Goal: Task Accomplishment & Management: Manage account settings

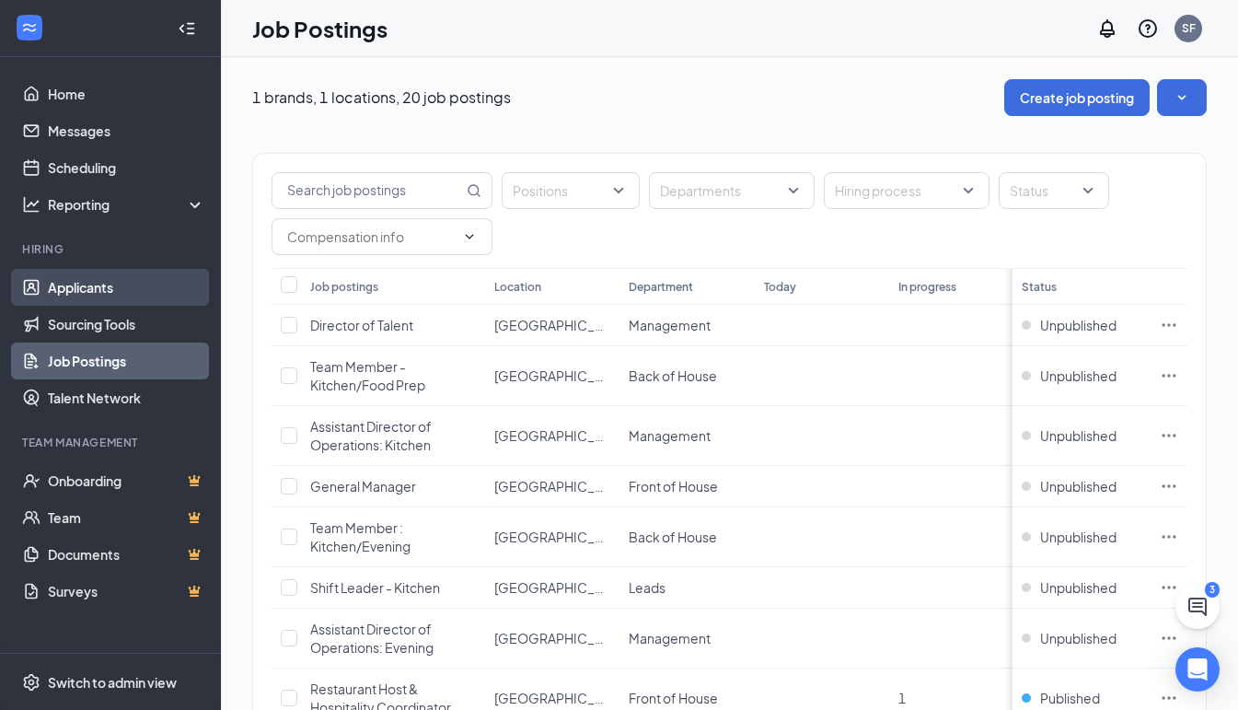
click at [80, 289] on link "Applicants" at bounding box center [126, 287] width 157 height 37
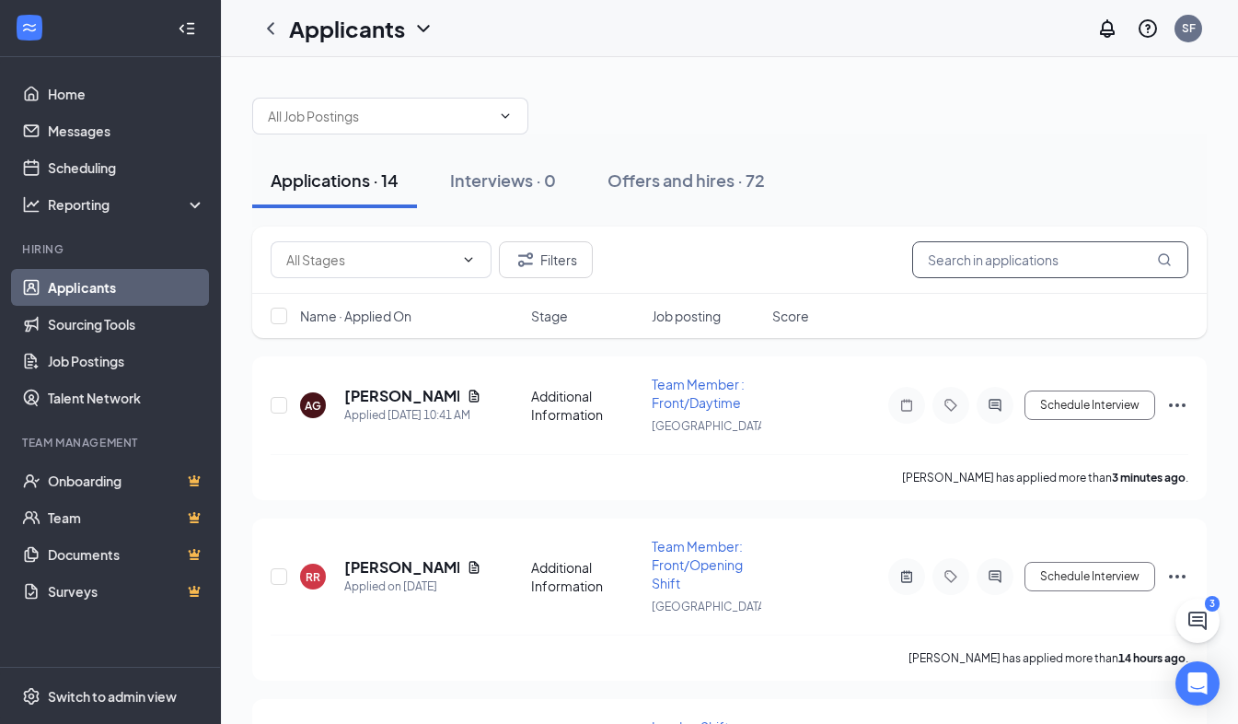
click at [934, 257] on input "text" at bounding box center [1050, 259] width 276 height 37
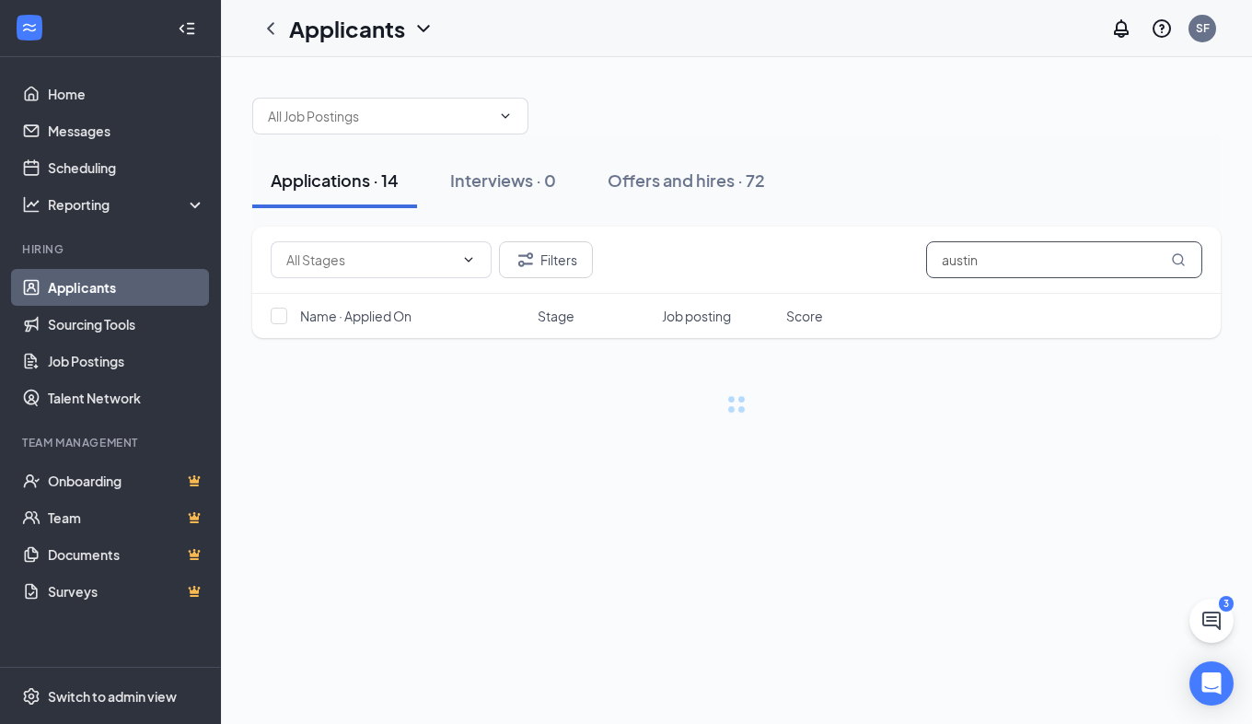
type input "austin"
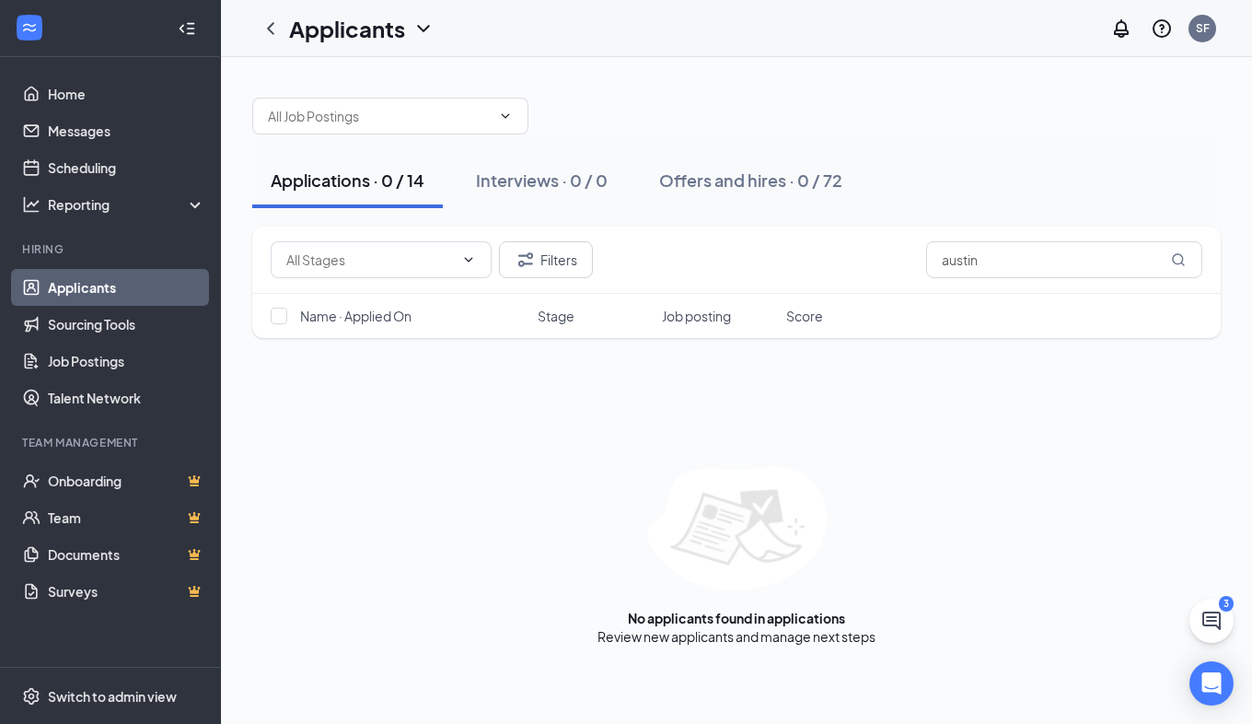
click at [99, 301] on link "Applicants" at bounding box center [126, 287] width 157 height 37
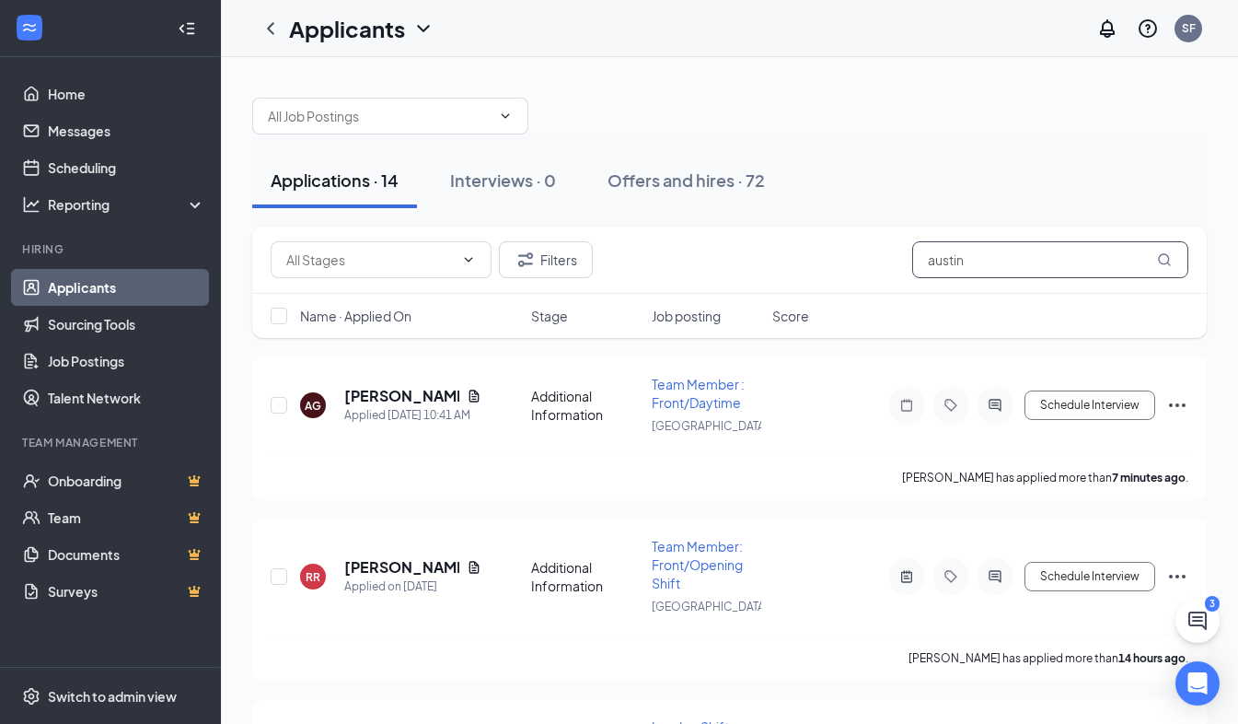
click at [988, 262] on input "austin" at bounding box center [1050, 259] width 276 height 37
click at [549, 262] on button "Filters" at bounding box center [546, 259] width 94 height 37
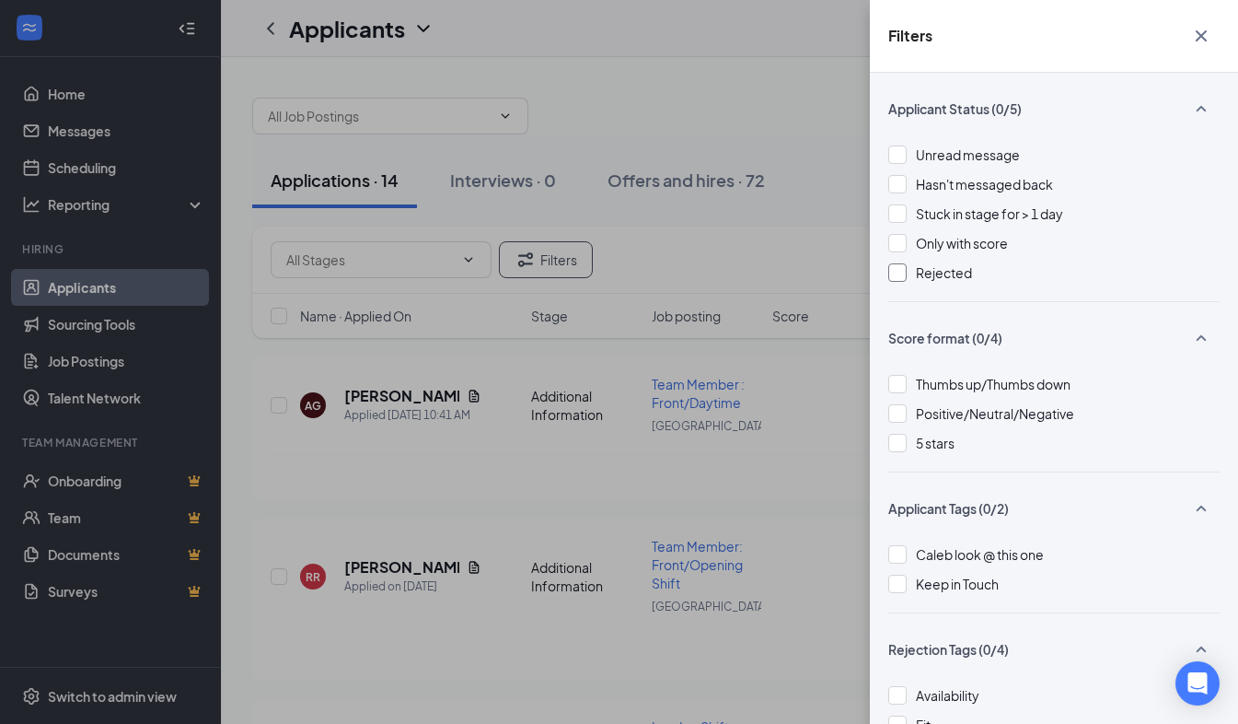
click at [943, 267] on span "Rejected" at bounding box center [944, 272] width 56 height 17
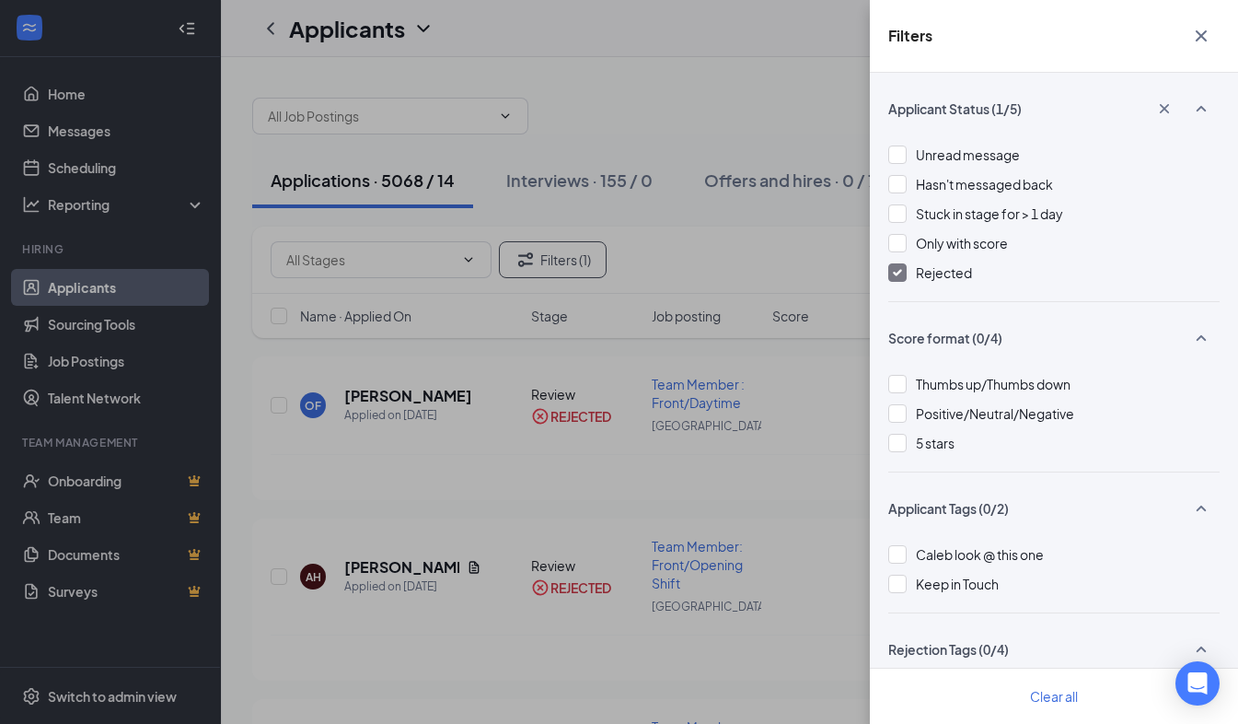
click at [1197, 35] on icon "Cross" at bounding box center [1201, 36] width 22 height 22
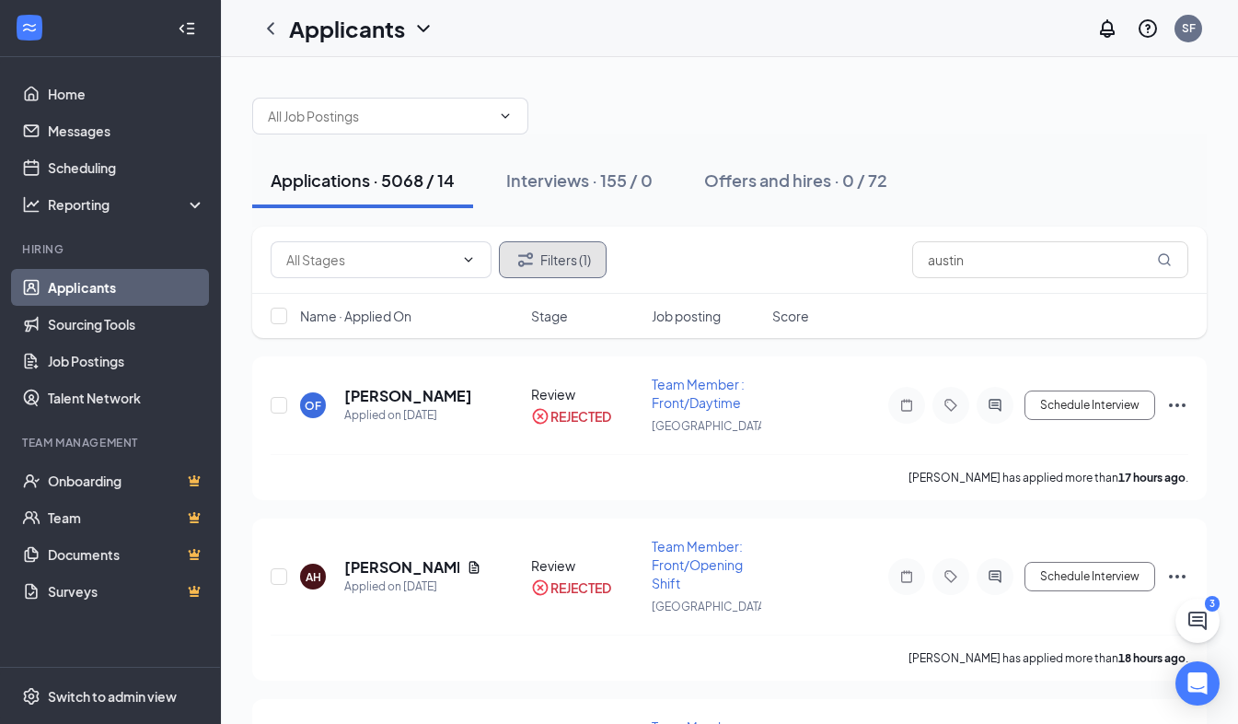
click at [542, 261] on button "Filters (1)" at bounding box center [553, 259] width 108 height 37
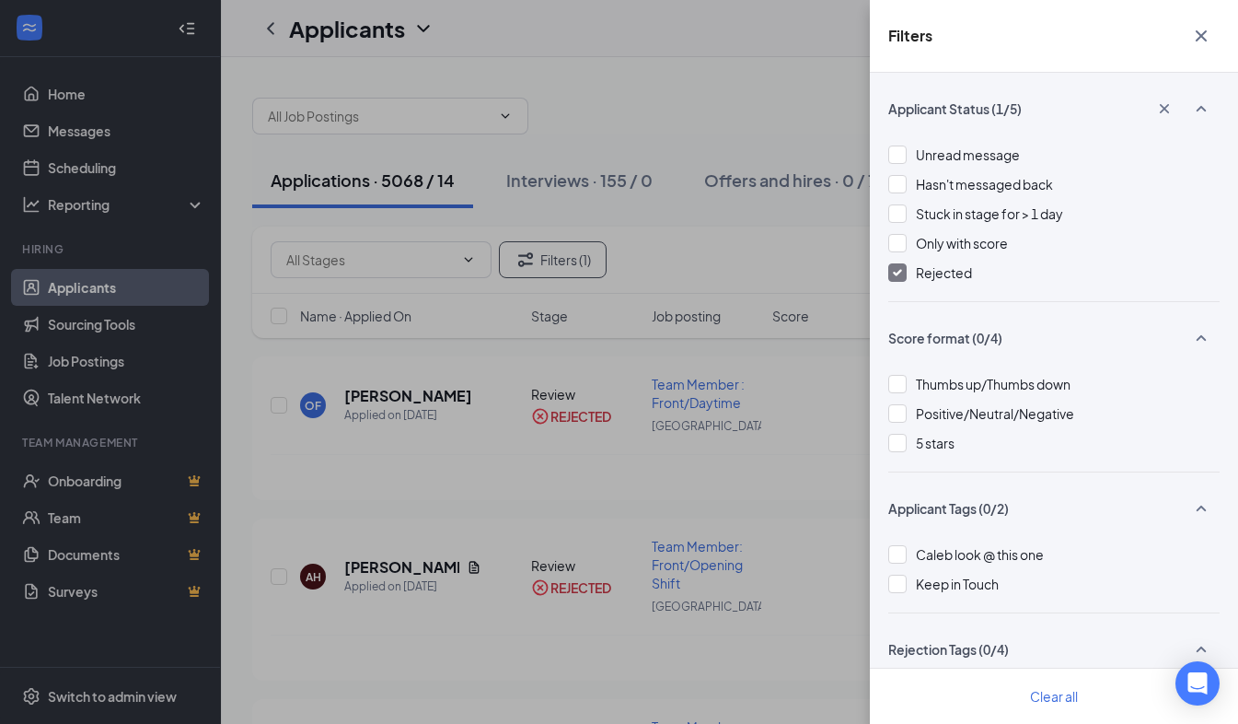
click at [902, 276] on div at bounding box center [897, 272] width 18 height 18
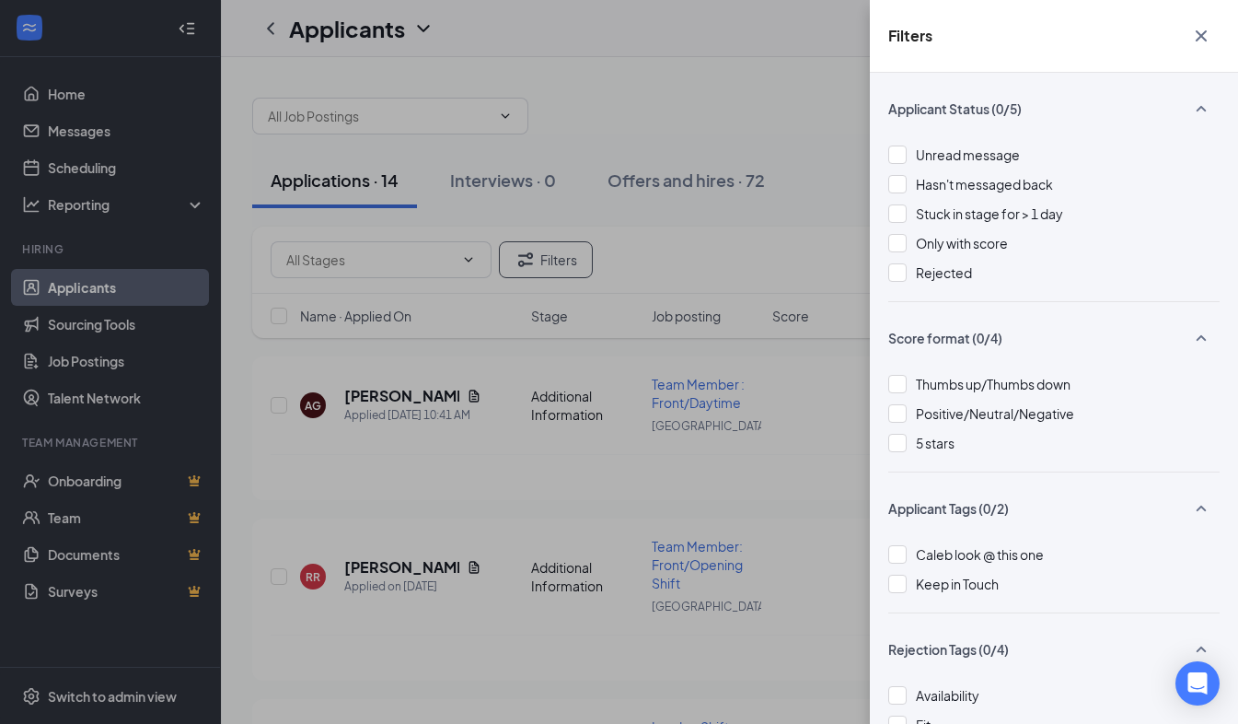
click at [686, 215] on div "Filters Applicant Status (0/5) Unread message Hasn't messaged back Stuck in sta…" at bounding box center [619, 362] width 1238 height 724
click at [794, 124] on div "Filters Applicant Status (0/5) Unread message Hasn't messaged back Stuck in sta…" at bounding box center [619, 362] width 1238 height 724
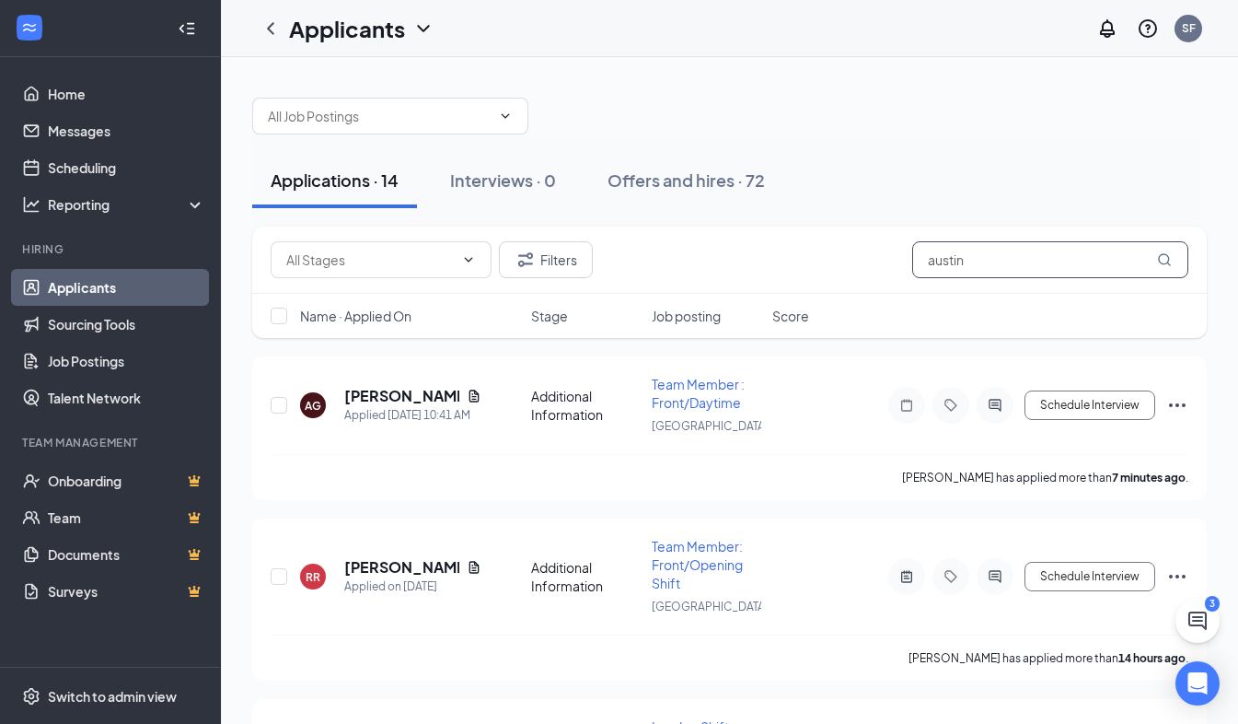
click at [946, 261] on input "austin" at bounding box center [1050, 259] width 276 height 37
click at [144, 296] on link "Applicants" at bounding box center [126, 287] width 157 height 37
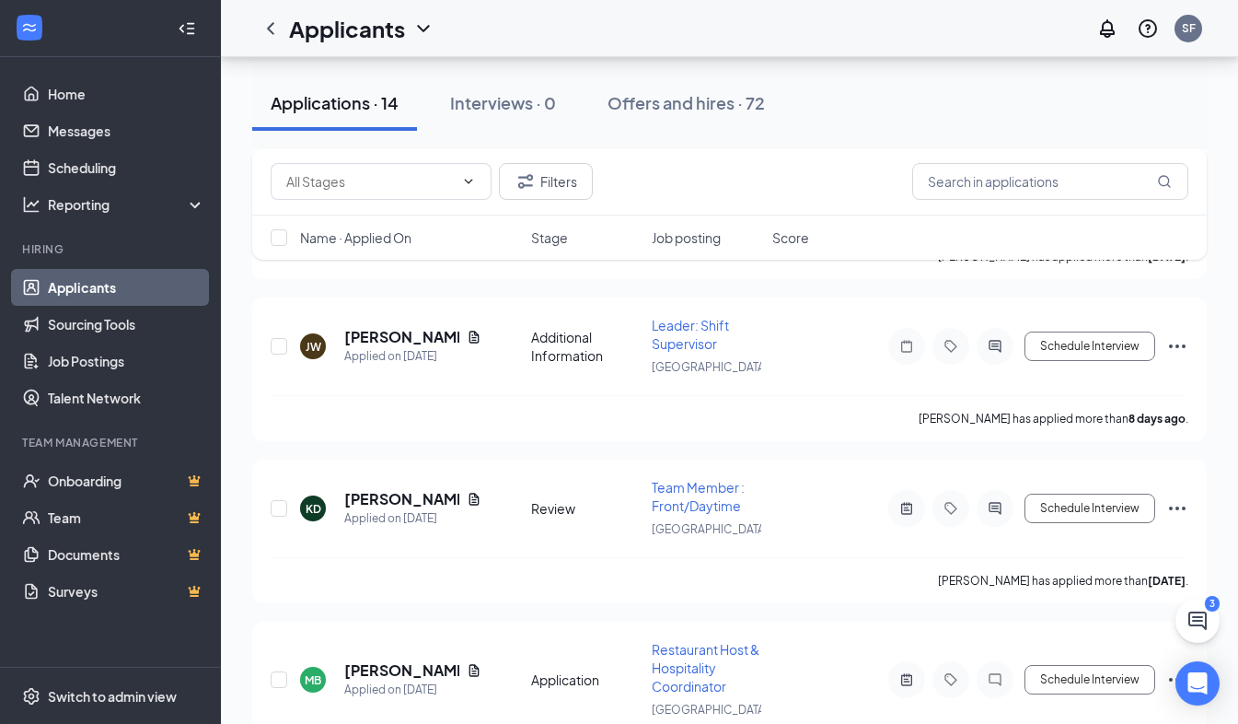
scroll to position [1941, 0]
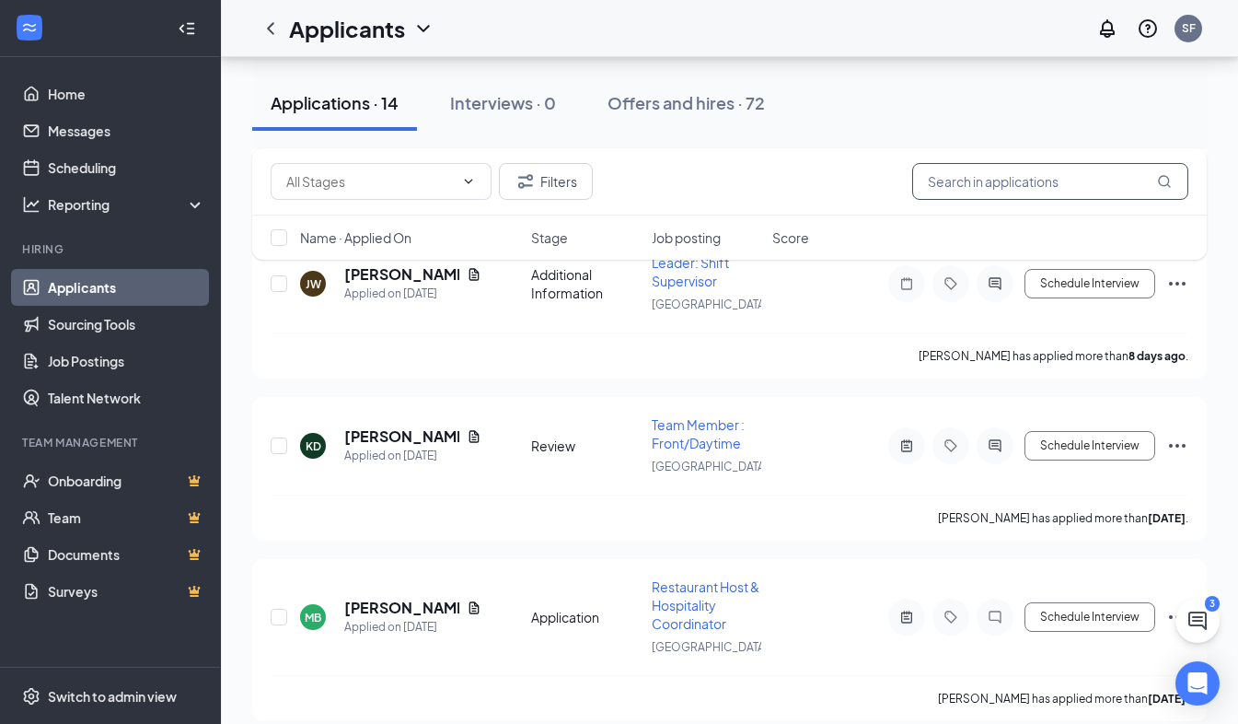
click at [962, 191] on input "text" at bounding box center [1050, 181] width 276 height 37
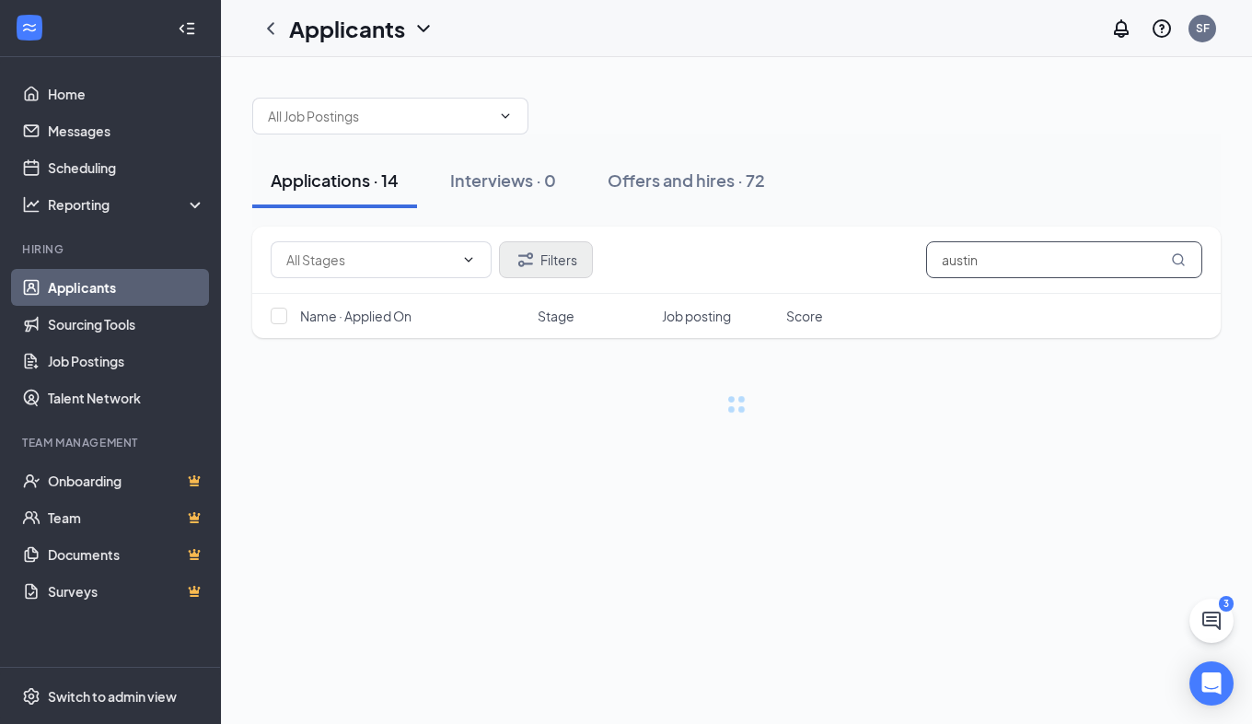
type input "austin"
click at [573, 260] on button "Filters" at bounding box center [546, 259] width 94 height 37
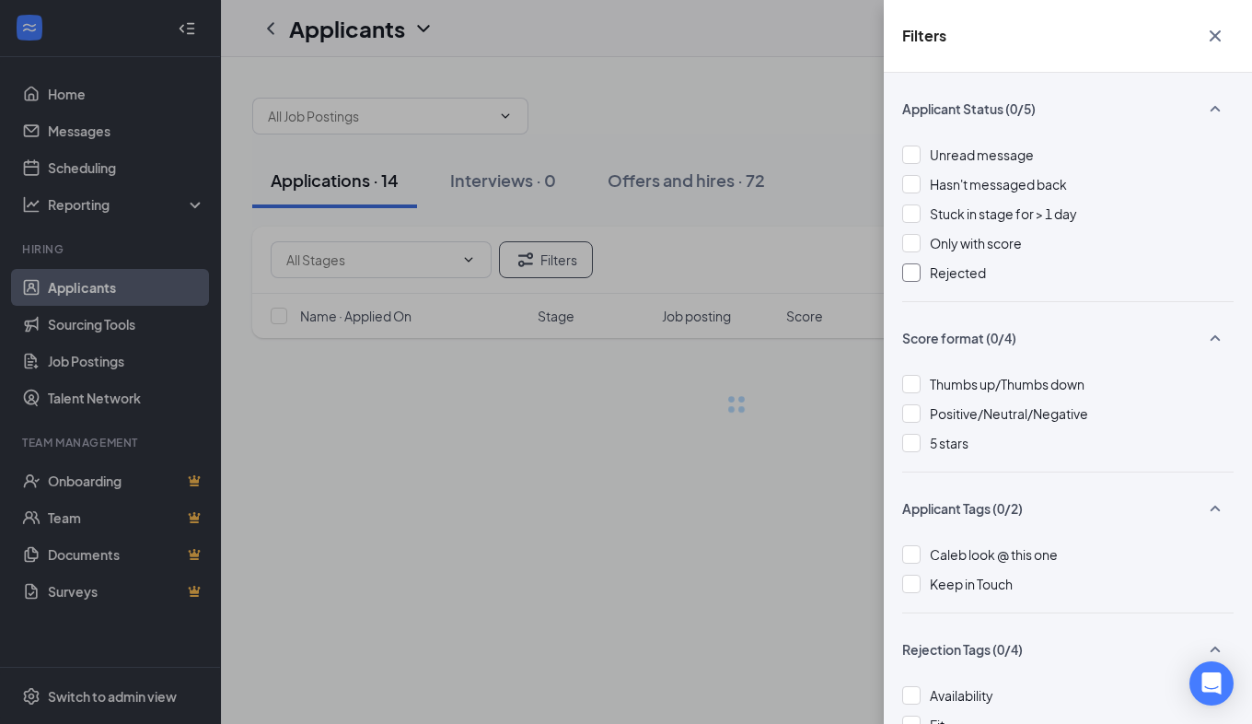
click at [920, 269] on div at bounding box center [911, 272] width 18 height 18
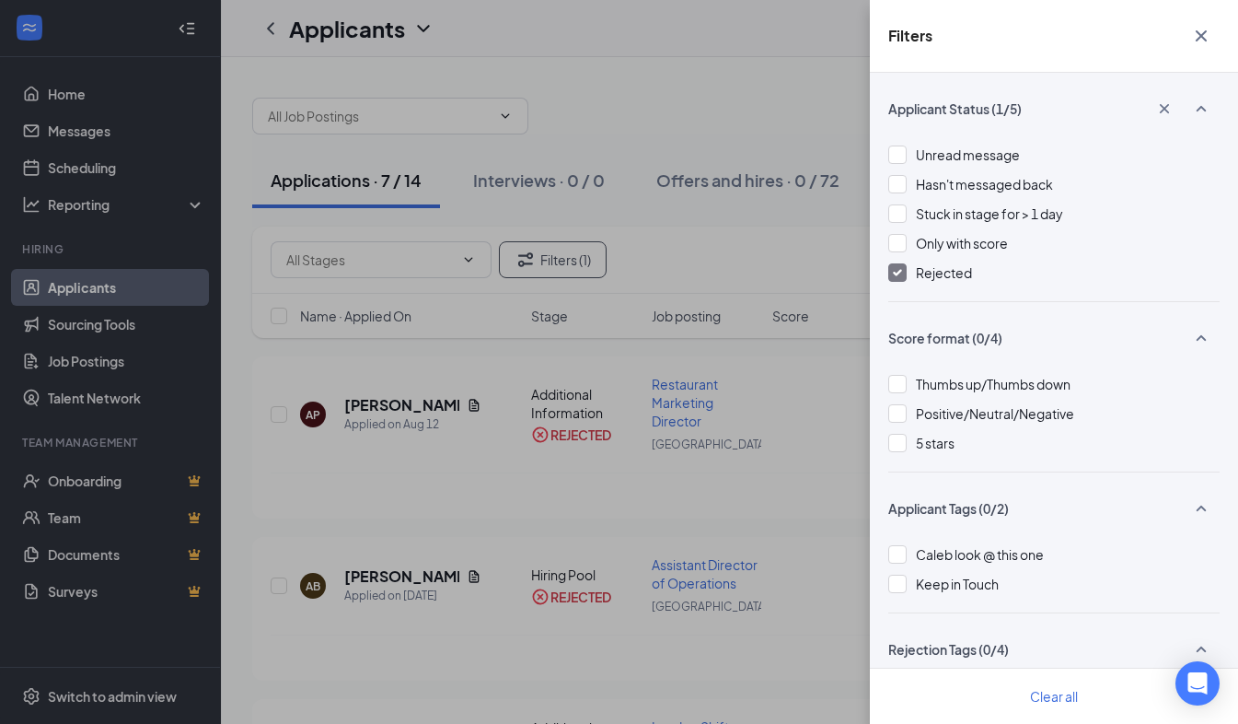
click at [1204, 48] on button "button" at bounding box center [1201, 35] width 37 height 35
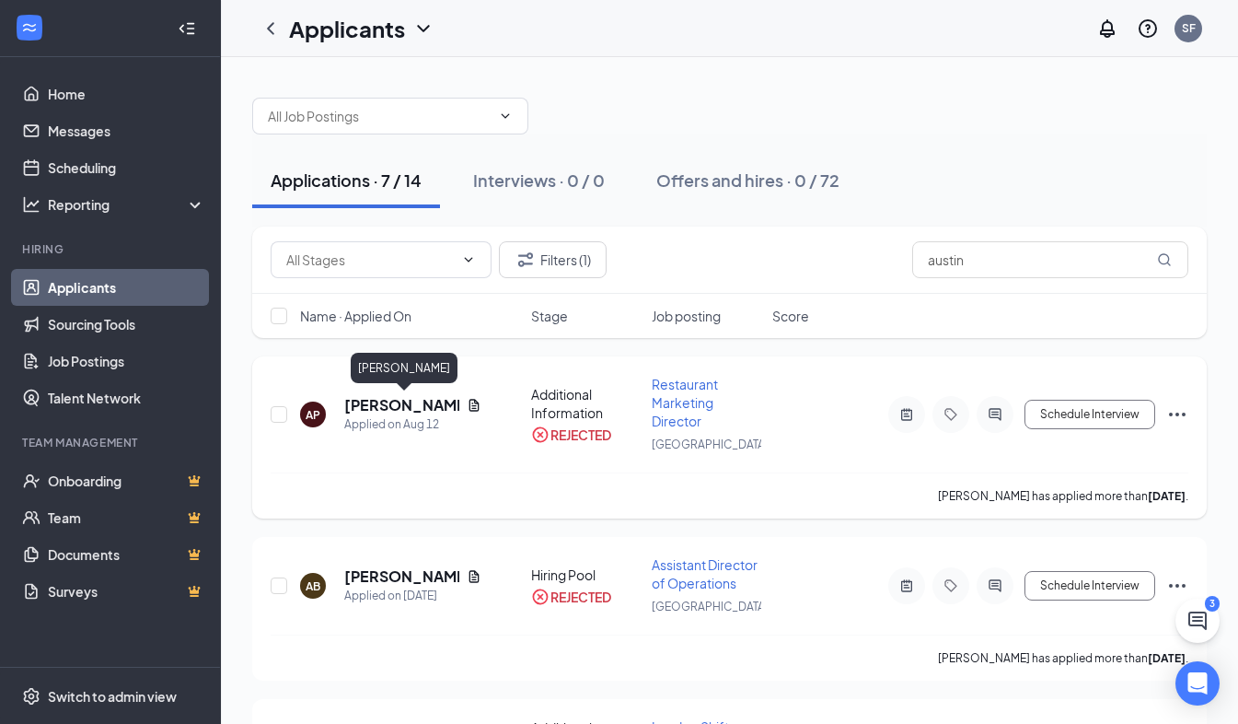
click at [371, 412] on h5 "Austin Pelfrey" at bounding box center [401, 405] width 115 height 20
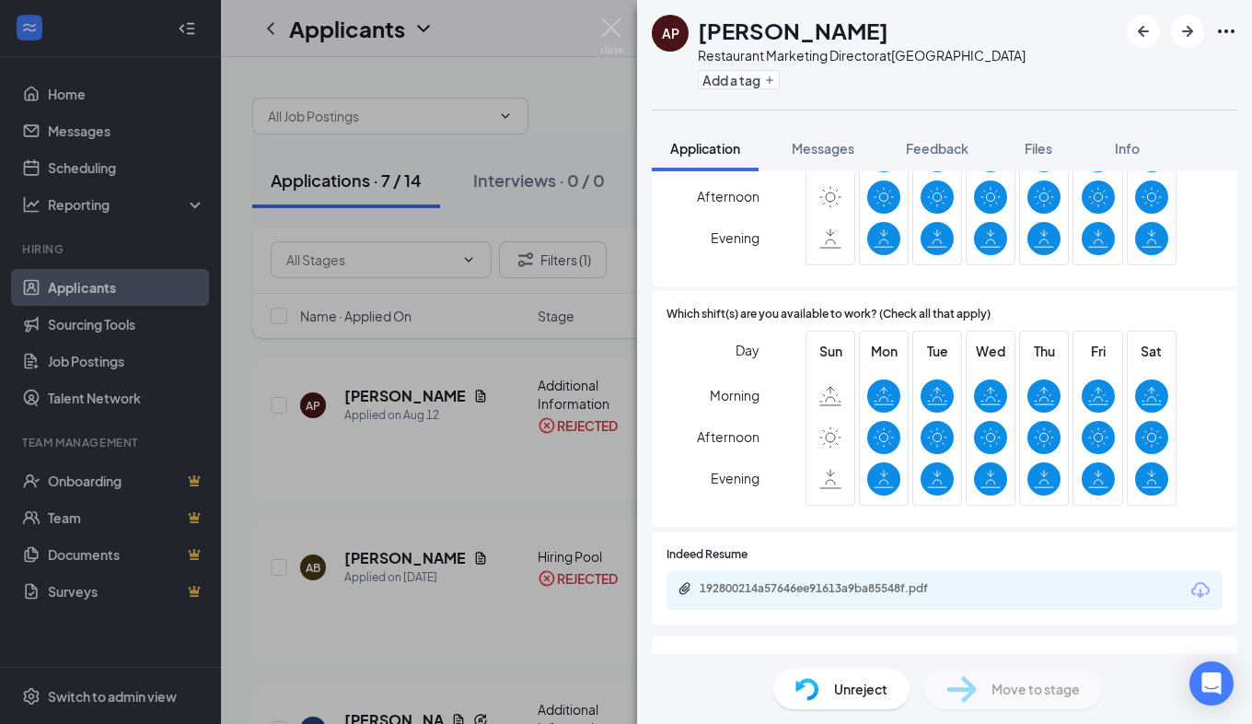
scroll to position [668, 0]
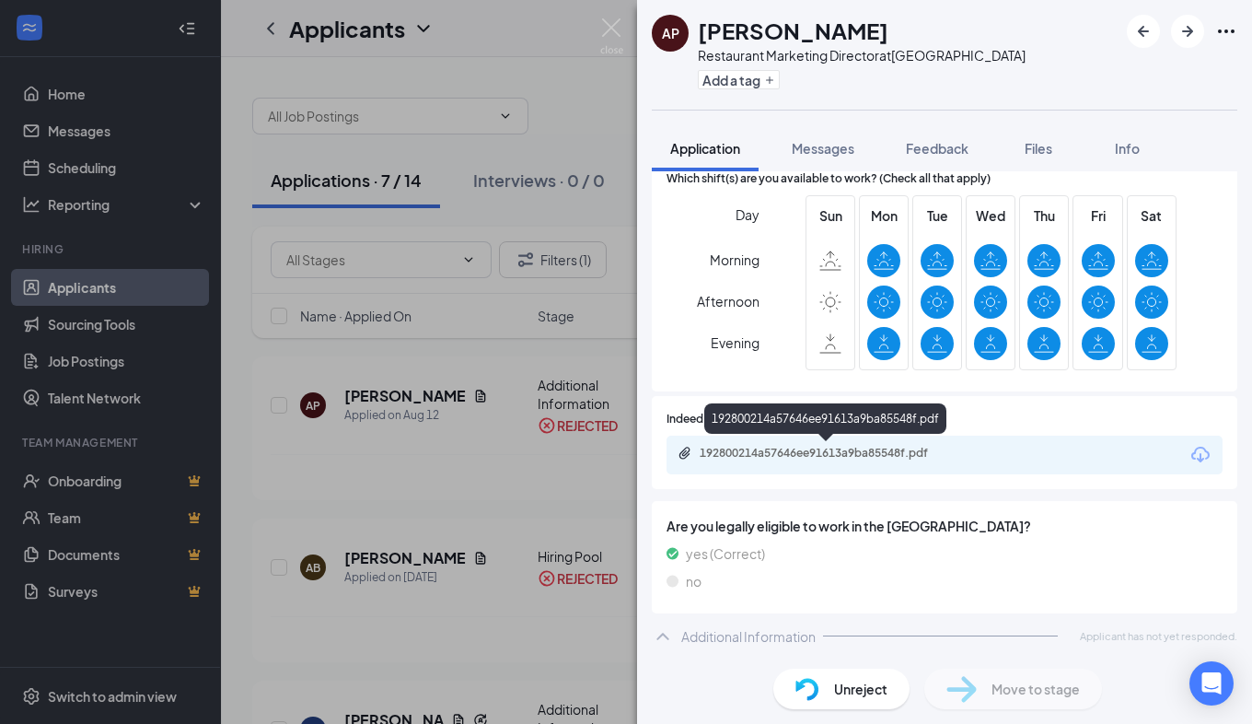
click at [897, 449] on div "192800214a57646ee91613a9ba85548f.pdf" at bounding box center [829, 453] width 258 height 15
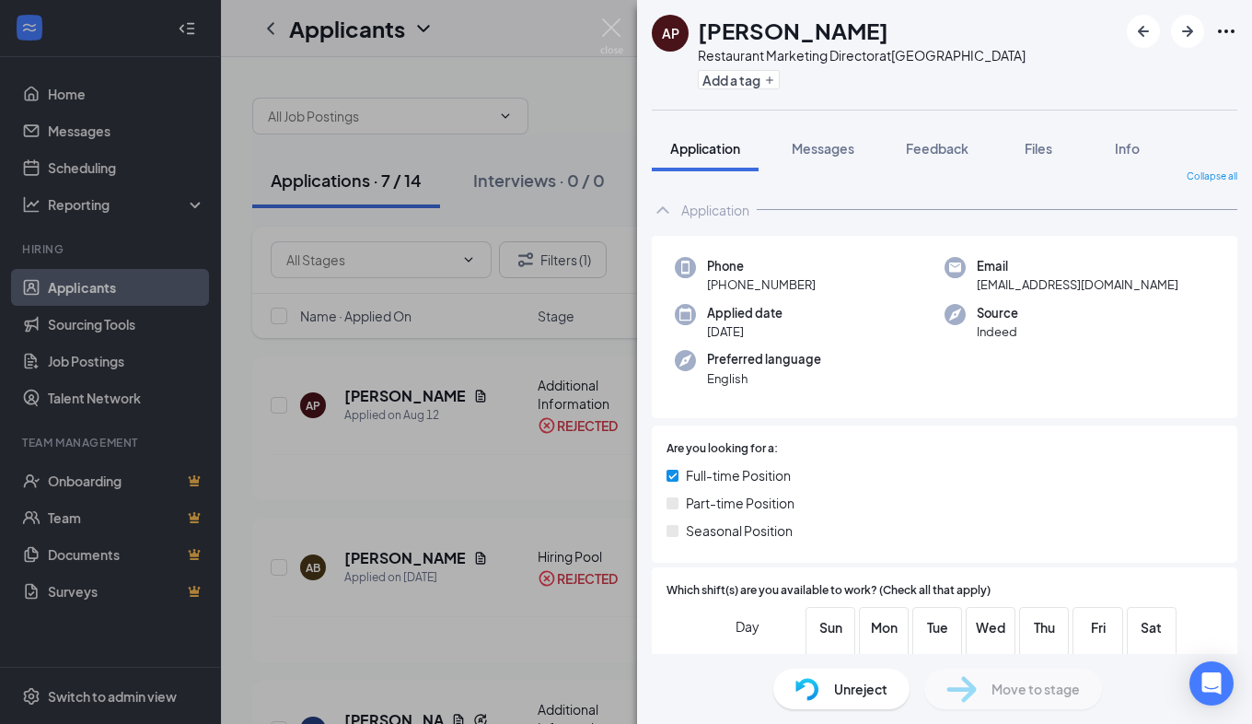
scroll to position [0, 0]
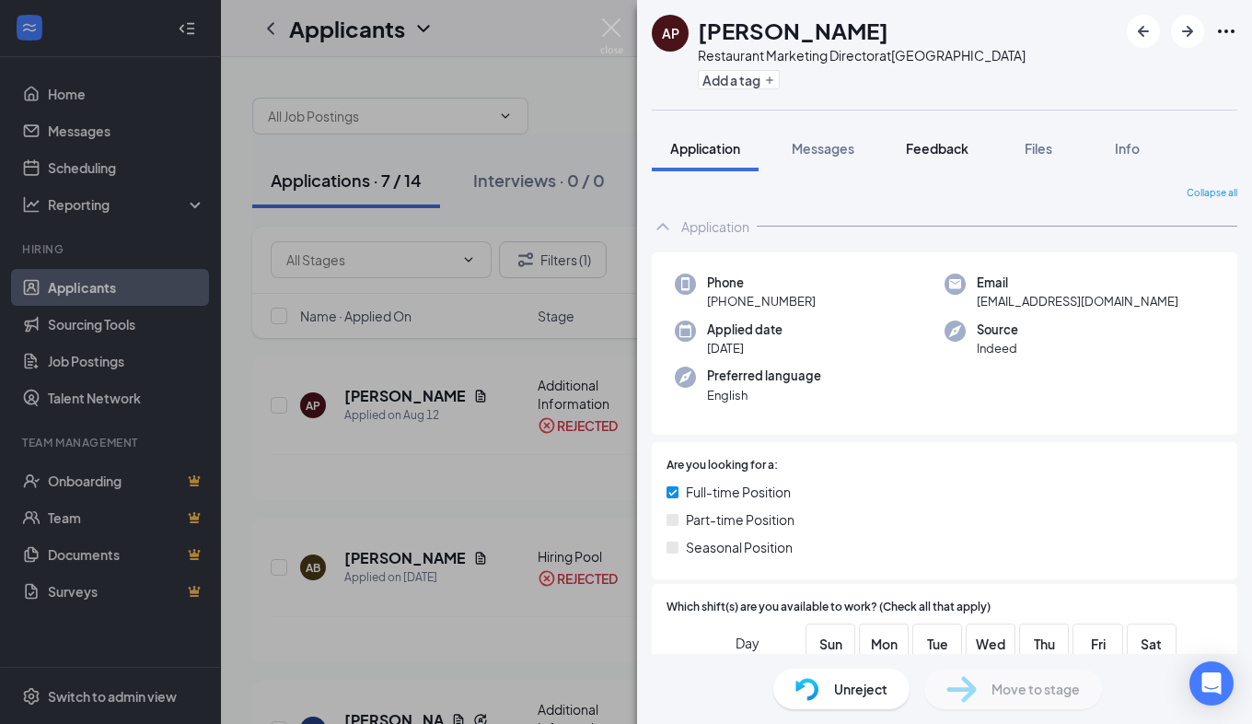
click at [978, 139] on button "Feedback" at bounding box center [936, 148] width 99 height 46
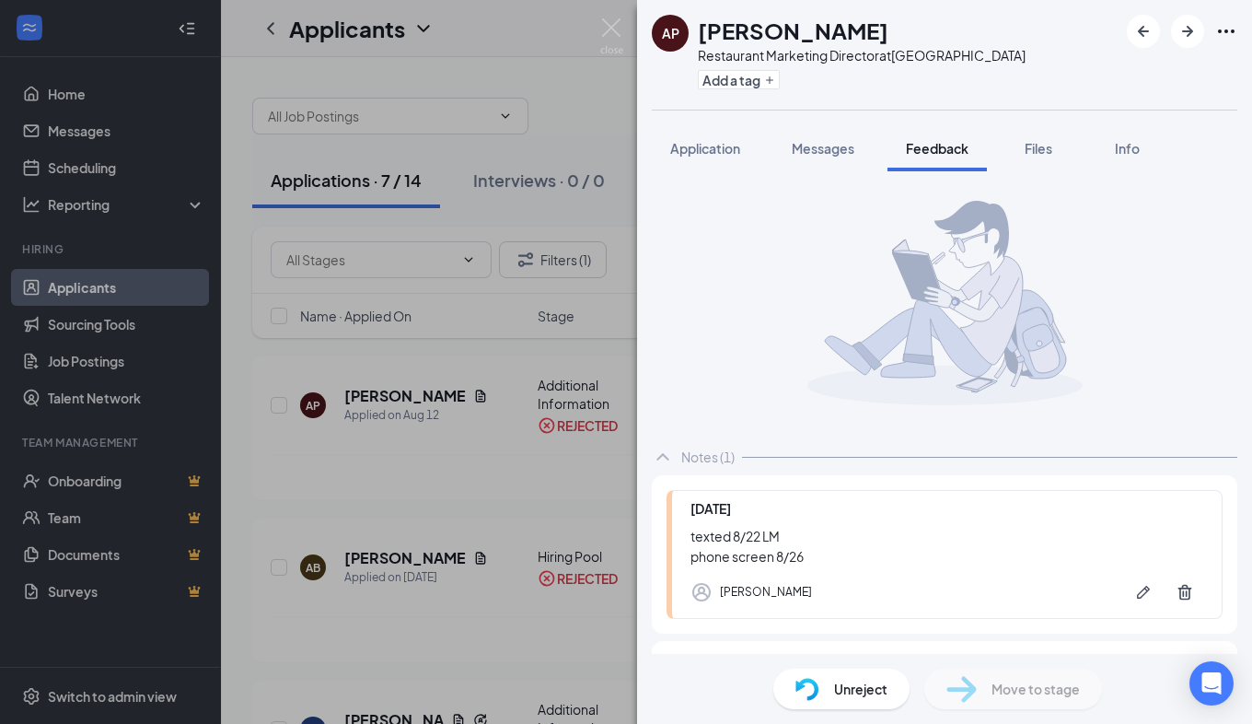
click at [861, 670] on div "Unreject" at bounding box center [841, 688] width 136 height 41
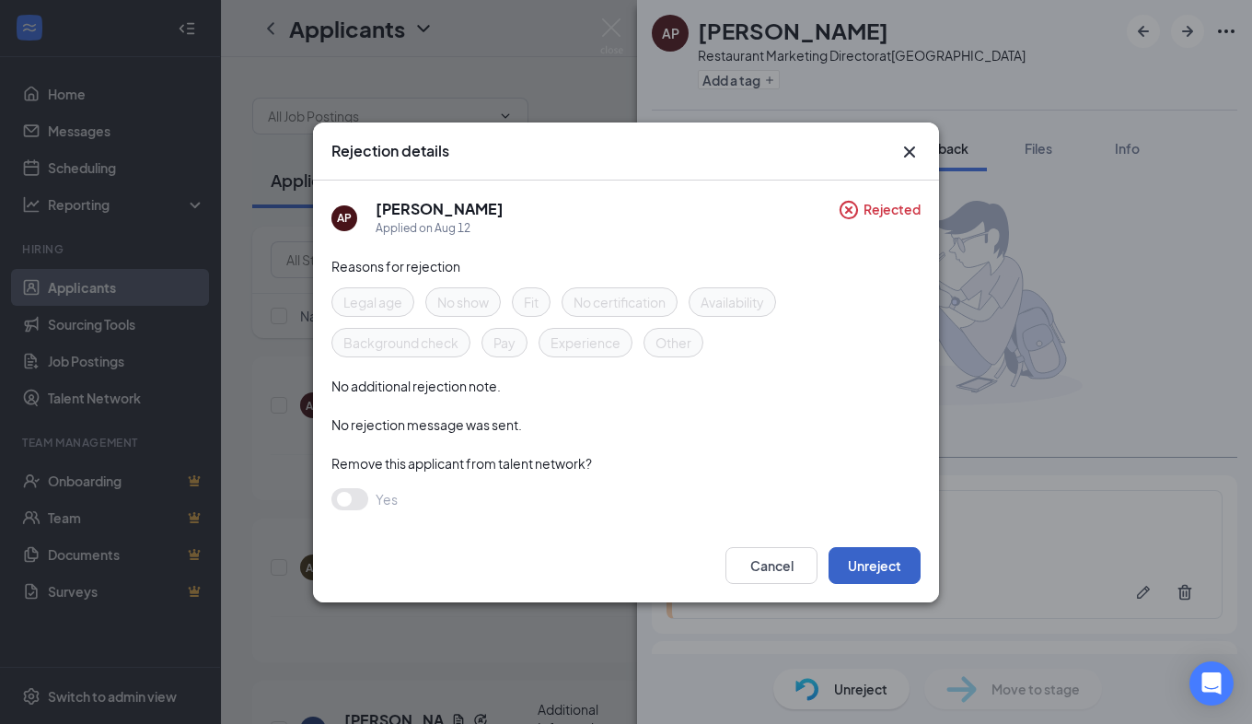
click at [877, 561] on button "Unreject" at bounding box center [875, 565] width 92 height 37
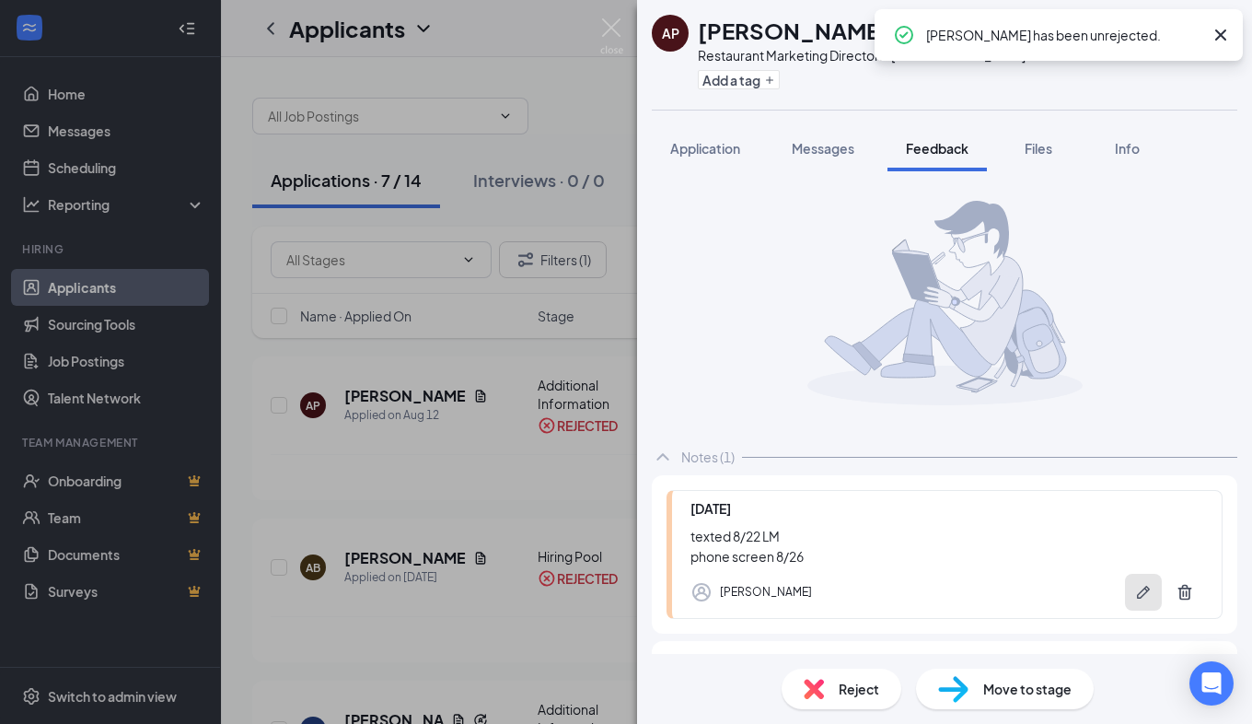
click at [1134, 587] on icon "Pen" at bounding box center [1143, 592] width 18 height 18
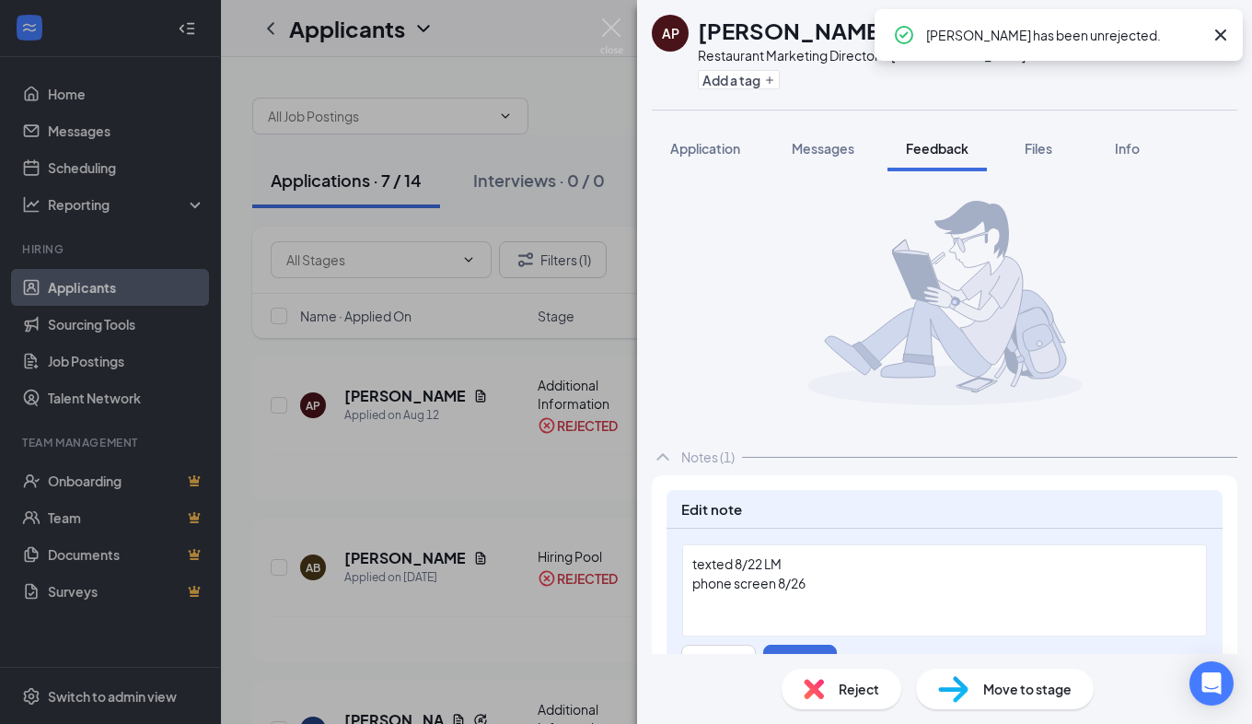
click at [880, 584] on div "phone screen 8/26" at bounding box center [944, 583] width 504 height 19
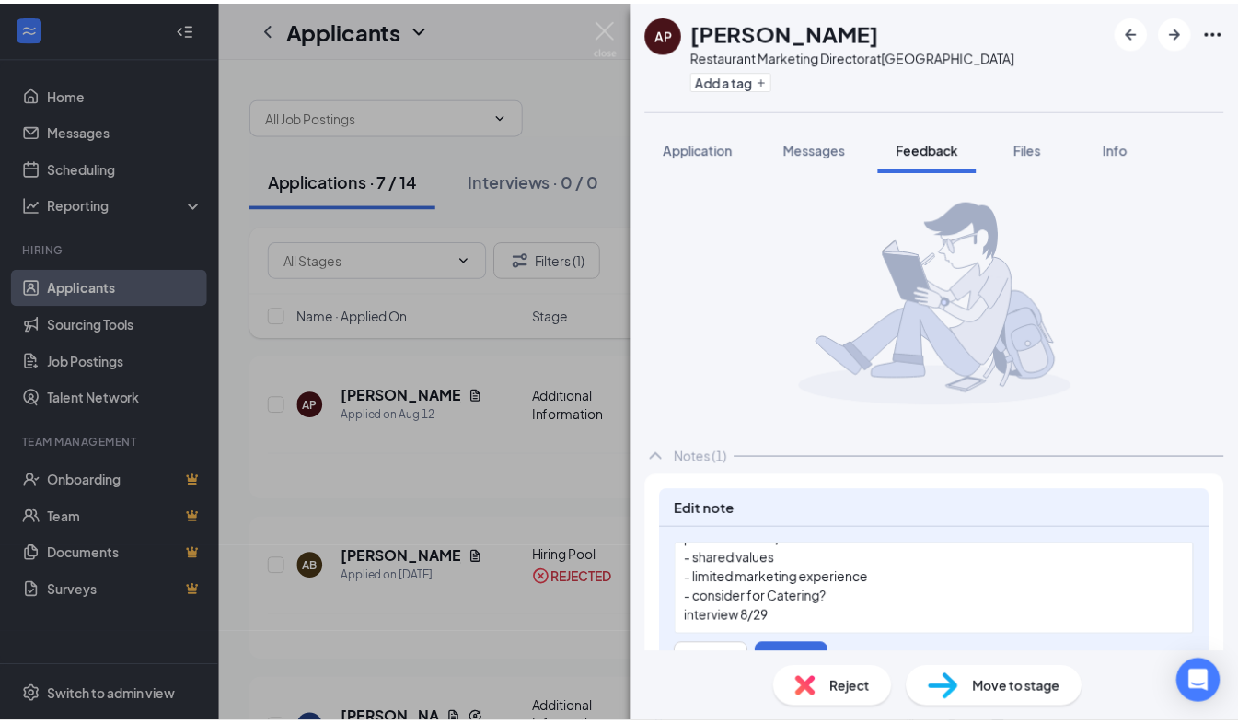
scroll to position [44, 0]
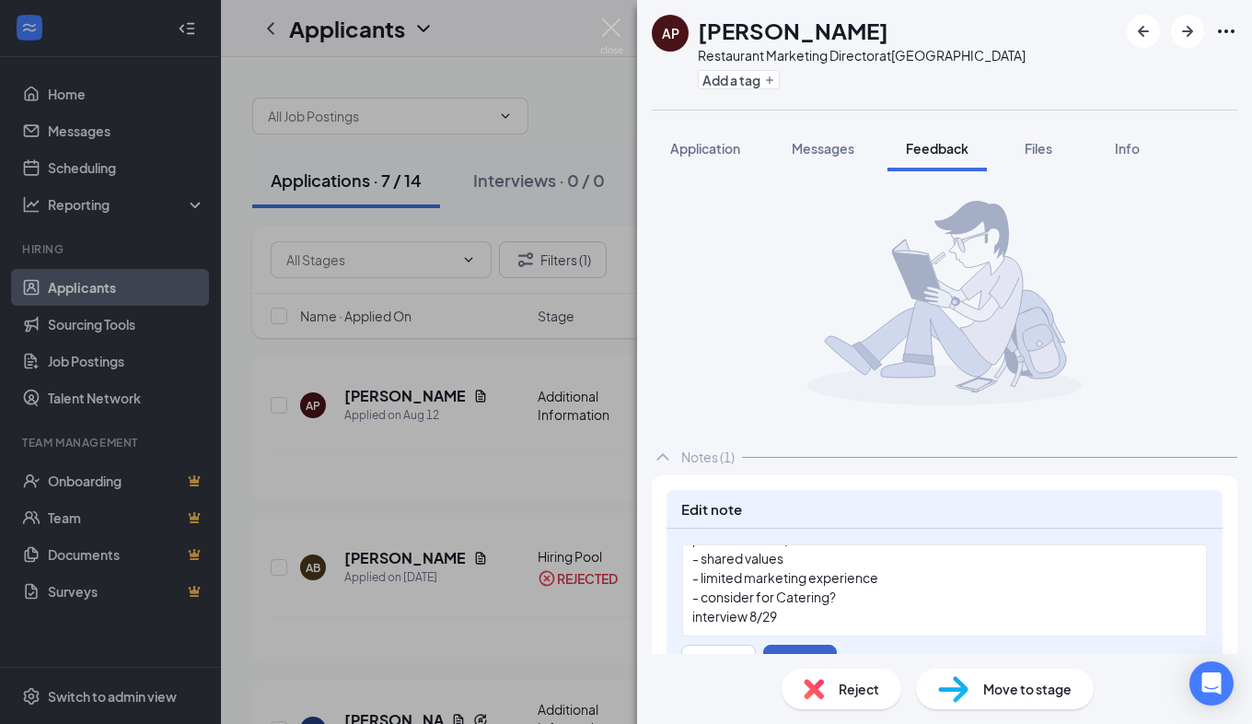
click at [810, 650] on button "Save" at bounding box center [800, 658] width 74 height 29
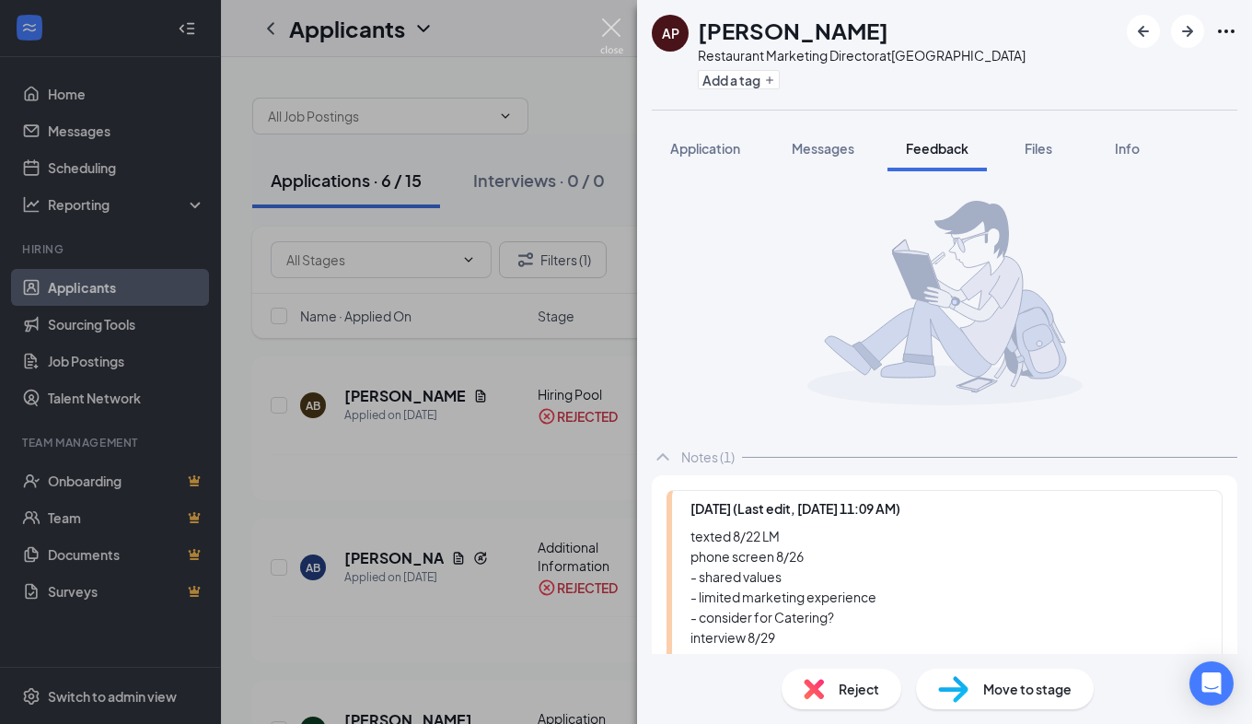
click at [619, 38] on img at bounding box center [611, 36] width 23 height 36
